Goal: Task Accomplishment & Management: Use online tool/utility

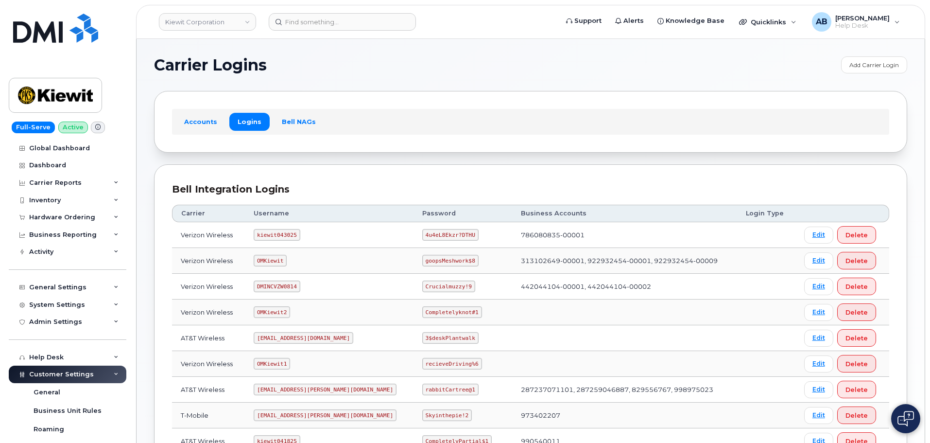
click at [285, 230] on code "kiewit043025" at bounding box center [277, 235] width 46 height 12
copy code "kiewit043025"
click at [422, 232] on code "4u4eL8Ekzr?DTHU" at bounding box center [450, 235] width 56 height 12
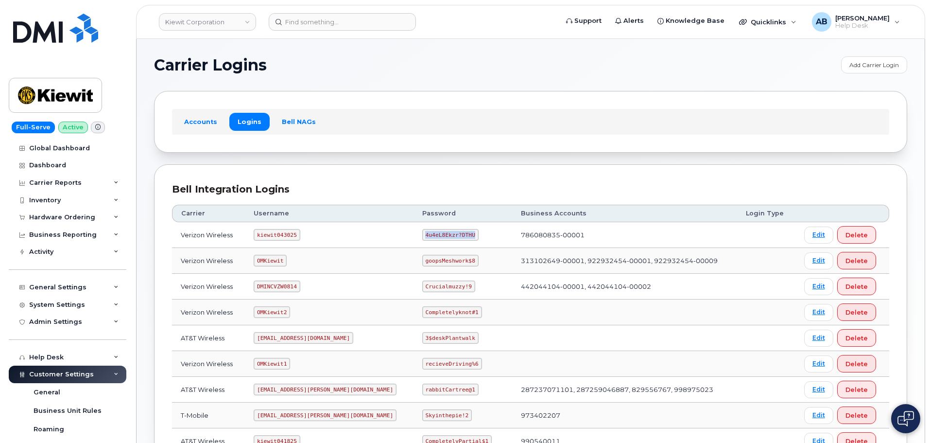
click at [422, 232] on code "4u4eL8Ekzr?DTHU" at bounding box center [450, 235] width 56 height 12
copy code "4u4eL8Ekzr?DTHU"
